Goal: Task Accomplishment & Management: Manage account settings

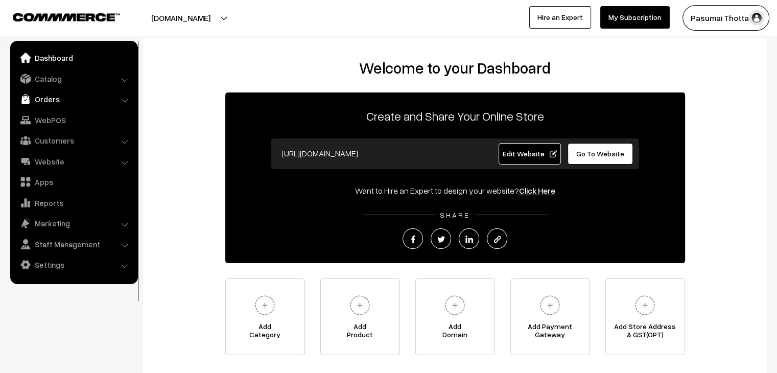
drag, startPoint x: 38, startPoint y: 115, endPoint x: 45, endPoint y: 100, distance: 16.9
click at [38, 115] on link "WebPOS" at bounding box center [74, 120] width 122 height 18
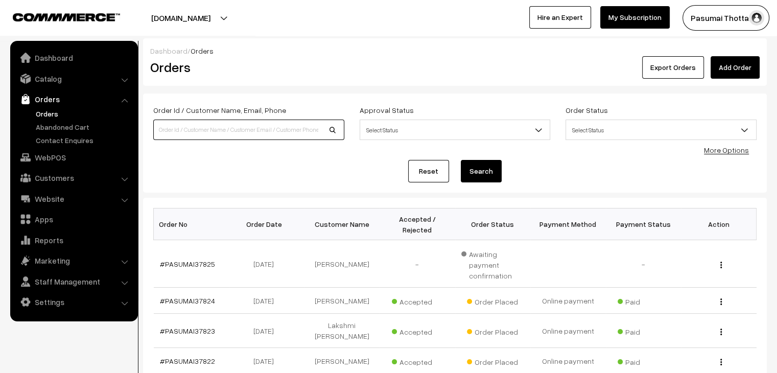
click at [161, 123] on input at bounding box center [248, 130] width 191 height 20
type input "7397297985"
click at [461, 160] on button "Search" at bounding box center [481, 171] width 41 height 22
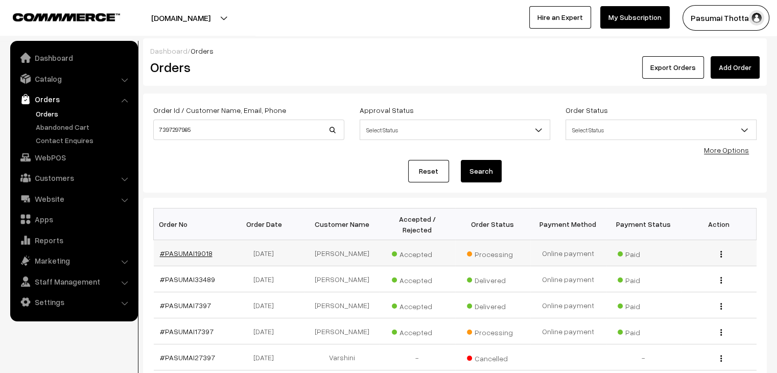
click at [184, 249] on link "#PASUMAI19018" at bounding box center [186, 253] width 53 height 9
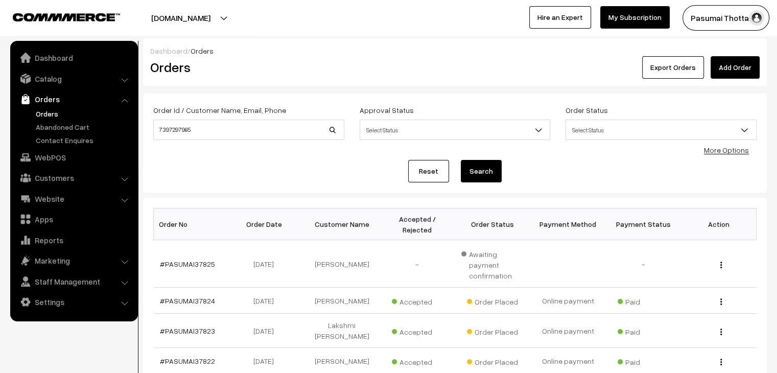
click at [486, 168] on button "Search" at bounding box center [481, 171] width 41 height 22
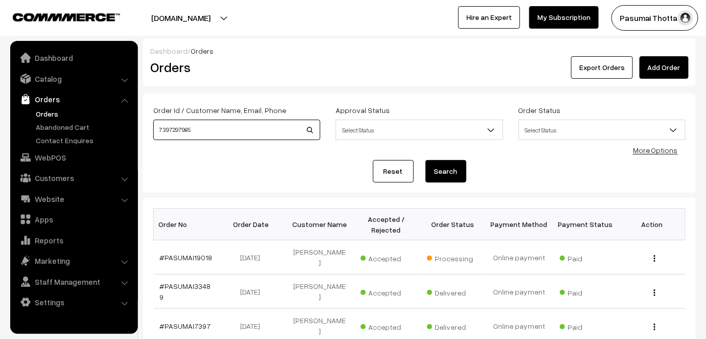
click at [206, 131] on input "7397297985" at bounding box center [236, 130] width 167 height 20
type input "selva"
click at [425, 160] on button "Search" at bounding box center [445, 171] width 41 height 22
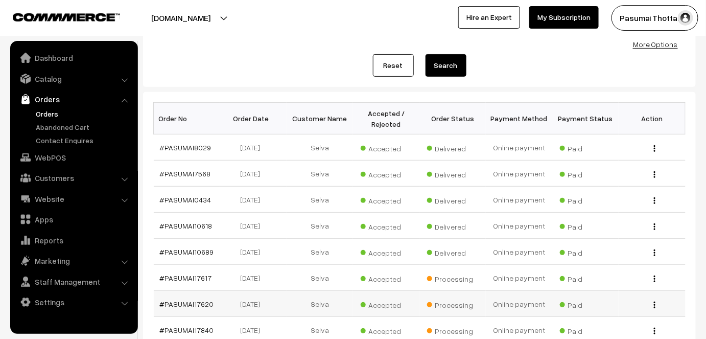
scroll to position [92, 0]
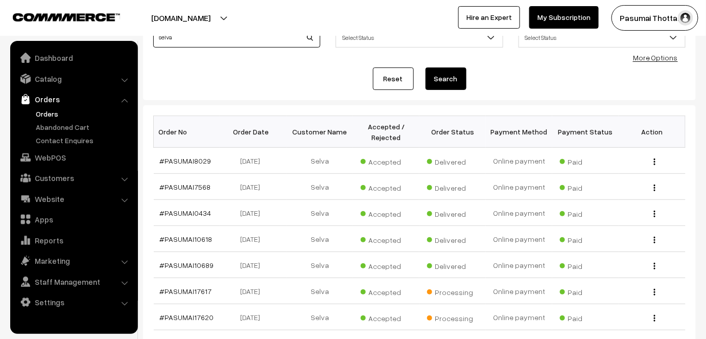
click at [181, 40] on input "selva" at bounding box center [236, 37] width 167 height 20
type input "[PERSON_NAME]"
click at [425, 67] on button "Search" at bounding box center [445, 78] width 41 height 22
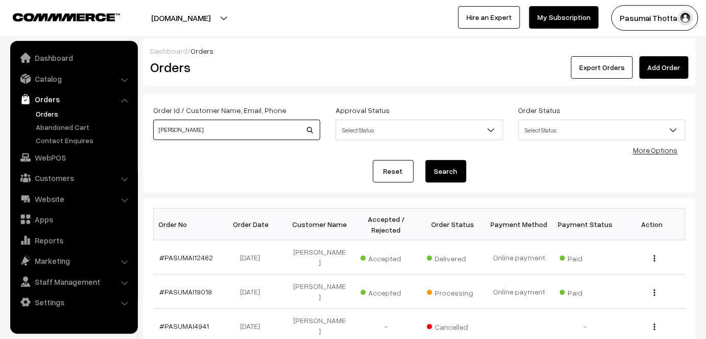
click at [199, 126] on input "[PERSON_NAME]" at bounding box center [236, 130] width 167 height 20
type input "s"
type input "[EMAIL_ADDRESS][DOMAIN_NAME]"
click at [425, 160] on button "Search" at bounding box center [445, 171] width 41 height 22
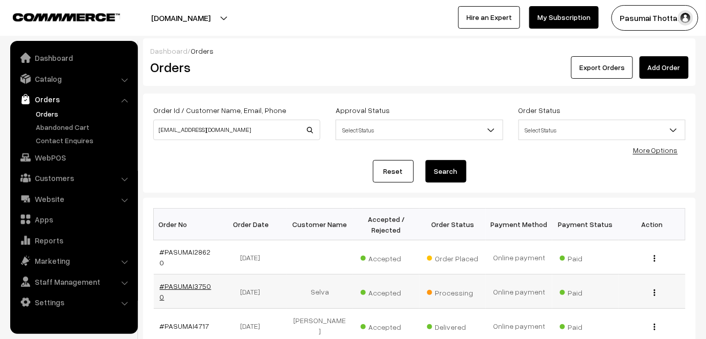
click at [185, 281] on link "#PASUMAI37500" at bounding box center [186, 290] width 52 height 19
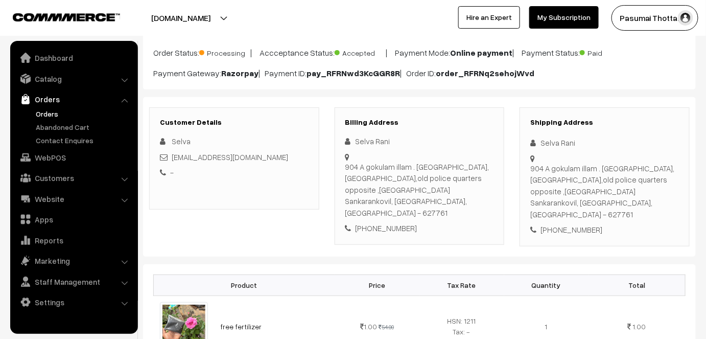
scroll to position [74, 0]
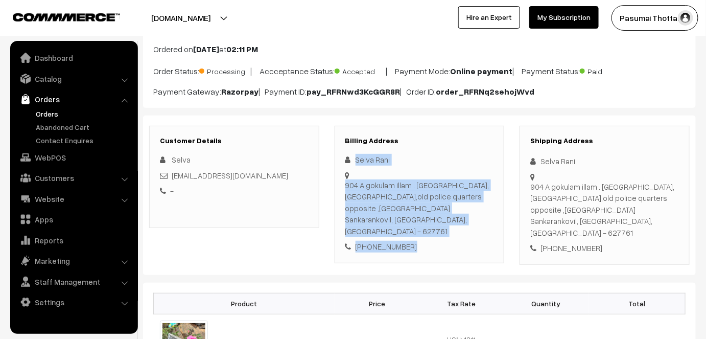
drag, startPoint x: 354, startPoint y: 159, endPoint x: 426, endPoint y: 232, distance: 102.9
click at [426, 232] on div "Selva Rani 904 A gokulam illam . Gurusamy, Women police station road,old police…" at bounding box center [419, 203] width 149 height 99
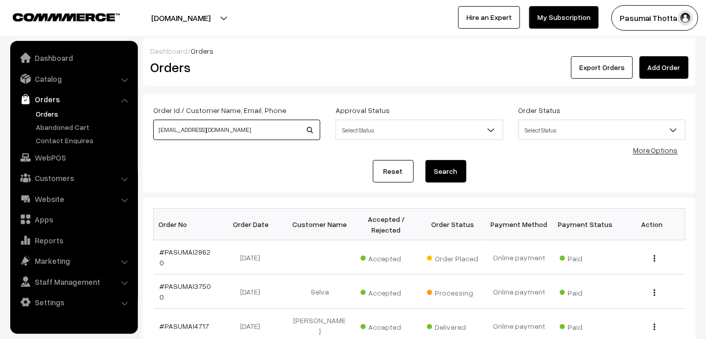
click at [229, 131] on input "[EMAIL_ADDRESS][DOMAIN_NAME]" at bounding box center [236, 130] width 167 height 20
type input "s"
type input "37506"
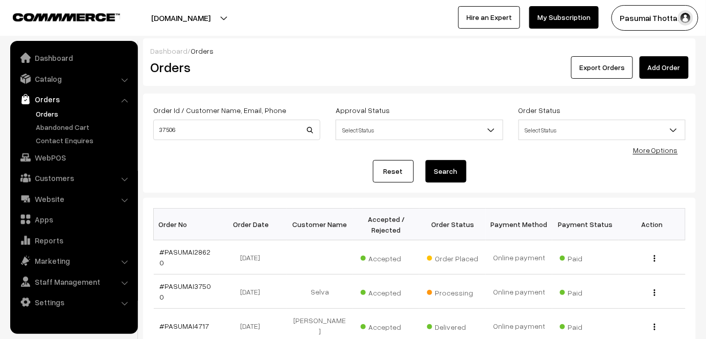
click at [440, 181] on button "Search" at bounding box center [445, 171] width 41 height 22
click at [443, 171] on button "Search" at bounding box center [445, 171] width 41 height 22
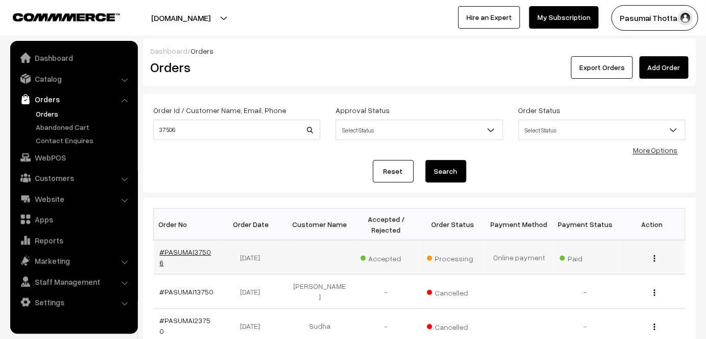
click at [182, 252] on link "#PASUMAI37506" at bounding box center [186, 256] width 52 height 19
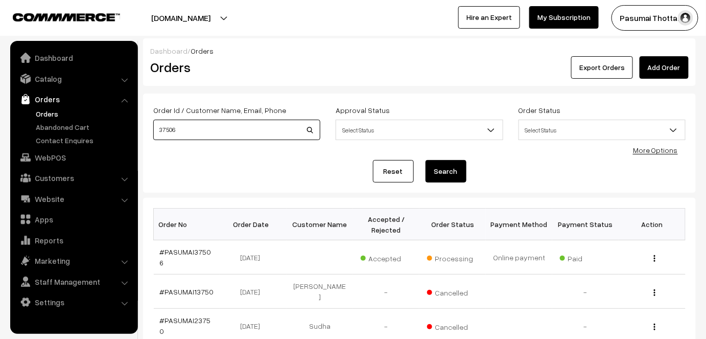
click at [192, 135] on input "37506" at bounding box center [236, 130] width 167 height 20
type input "37516"
click at [425, 160] on button "Search" at bounding box center [445, 171] width 41 height 22
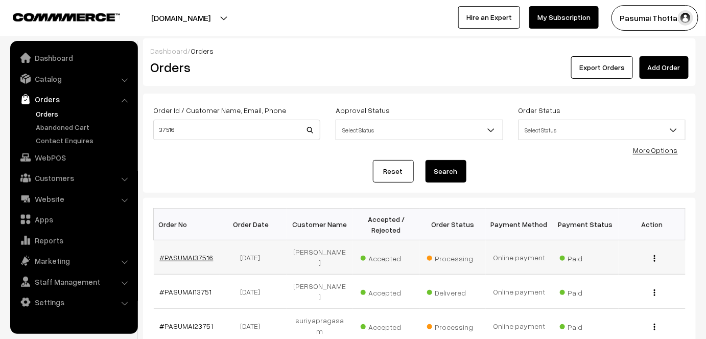
click at [195, 253] on link "#PASUMAI37516" at bounding box center [187, 257] width 54 height 9
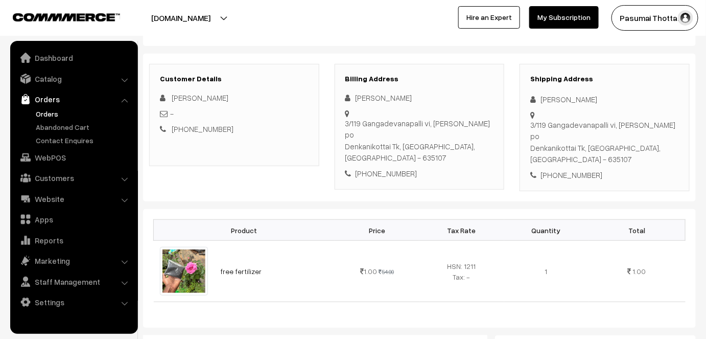
scroll to position [92, 0]
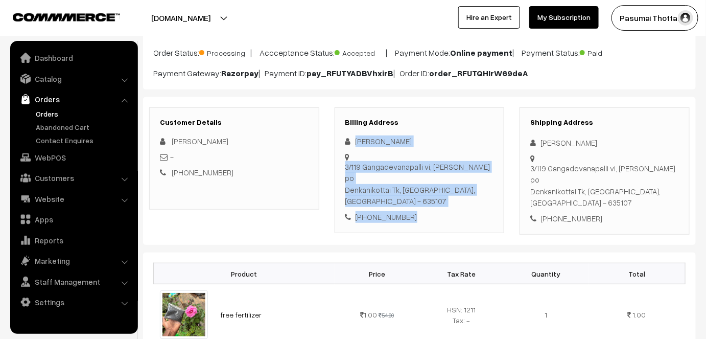
drag, startPoint x: 354, startPoint y: 140, endPoint x: 417, endPoint y: 184, distance: 76.6
click at [417, 184] on div "[PERSON_NAME] [STREET_ADDRESS] [PHONE_NUMBER]" at bounding box center [419, 178] width 149 height 87
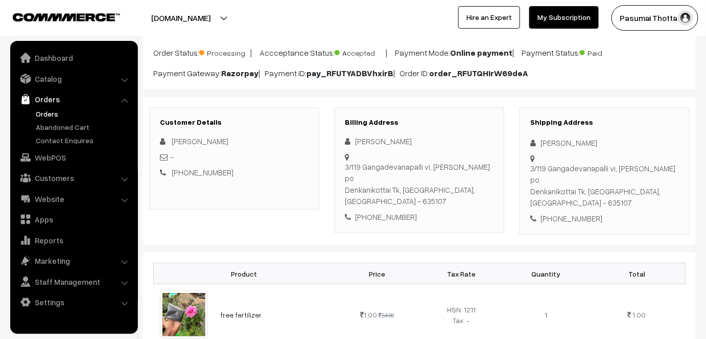
click at [283, 171] on div "[PHONE_NUMBER]" at bounding box center [234, 172] width 149 height 12
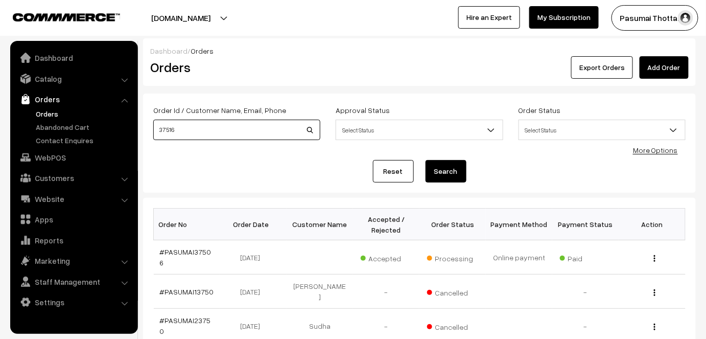
click at [186, 135] on input "37516" at bounding box center [236, 130] width 167 height 20
type input "37533"
click at [425, 160] on button "Search" at bounding box center [445, 171] width 41 height 22
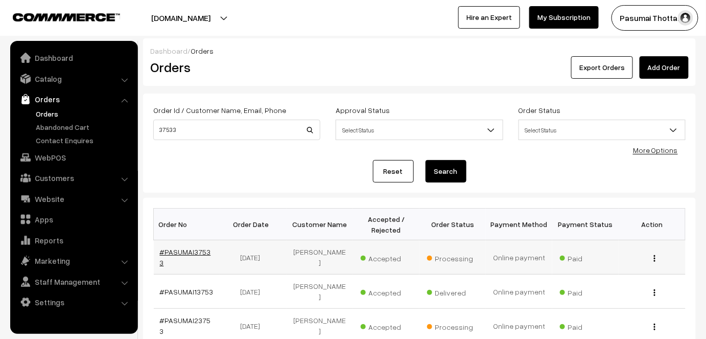
click at [171, 255] on link "#PASUMAI37533" at bounding box center [185, 256] width 51 height 19
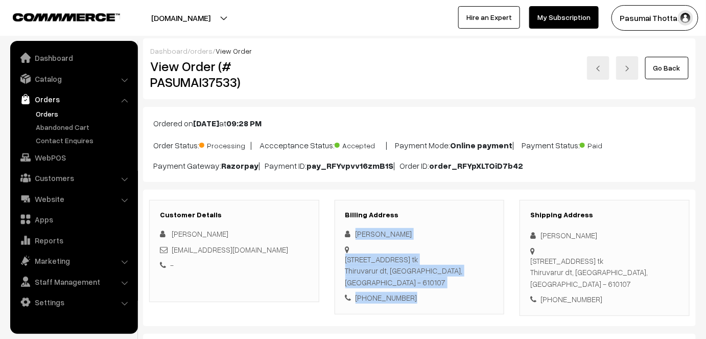
drag, startPoint x: 355, startPoint y: 232, endPoint x: 411, endPoint y: 288, distance: 79.1
click at [411, 288] on div "[PERSON_NAME] [STREET_ADDRESS] [PHONE_NUMBER]" at bounding box center [419, 266] width 149 height 76
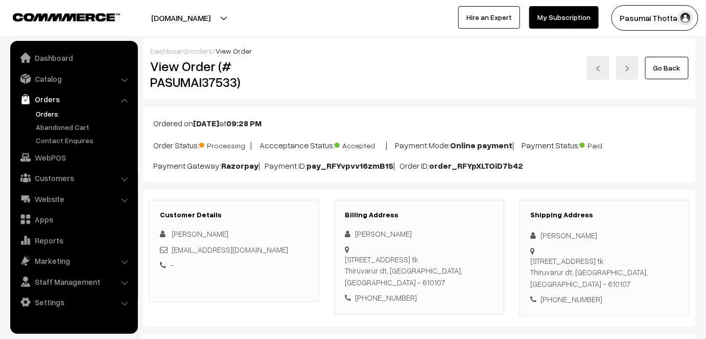
click at [450, 194] on div "Customer Details Mohamed ashik Mohamedashik010@gmail.com - Billing Address Moha…" at bounding box center [419, 257] width 553 height 136
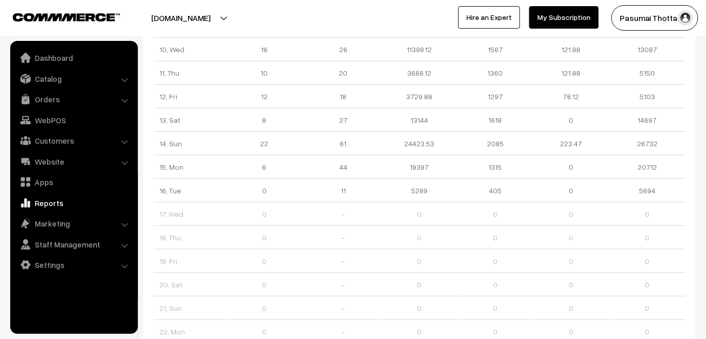
scroll to position [306, 0]
click at [95, 294] on ul "Dashboard Catalog" at bounding box center [74, 187] width 128 height 293
